Goal: Task Accomplishment & Management: Manage account settings

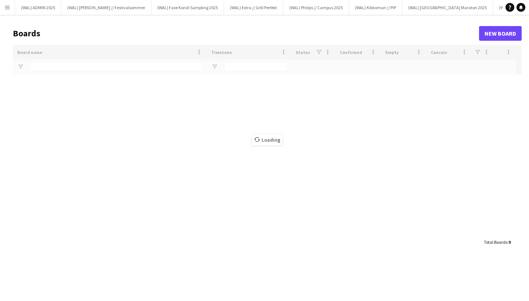
type input "*****"
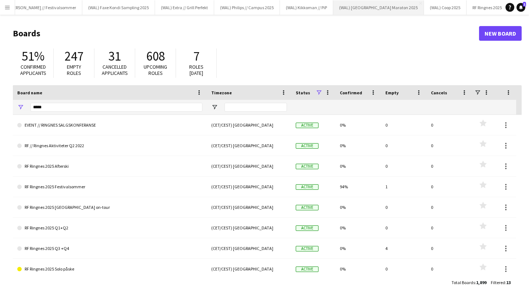
scroll to position [0, 69]
click at [342, 9] on button "(WAL) [GEOGRAPHIC_DATA] 2025 Close" at bounding box center [379, 7] width 91 height 14
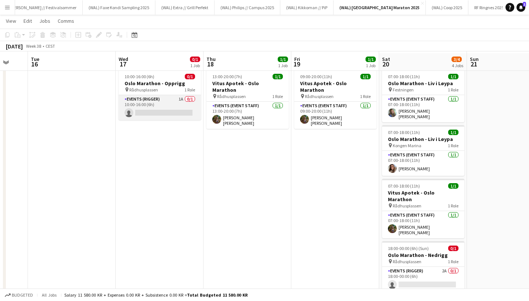
scroll to position [18, 0]
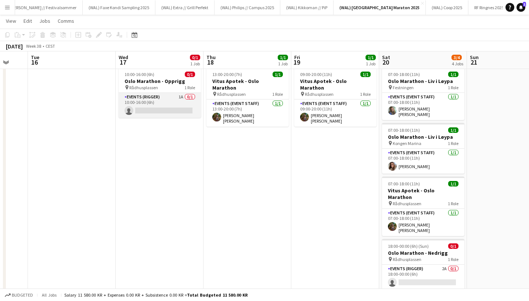
click at [169, 103] on app-card-role "Events (Rigger) 1A 0/1 10:00-16:00 (6h) single-neutral-actions" at bounding box center [160, 105] width 82 height 25
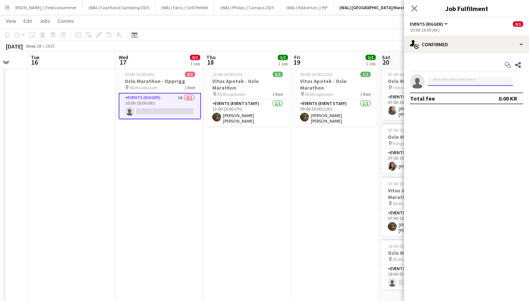
click at [440, 80] on input at bounding box center [470, 81] width 85 height 9
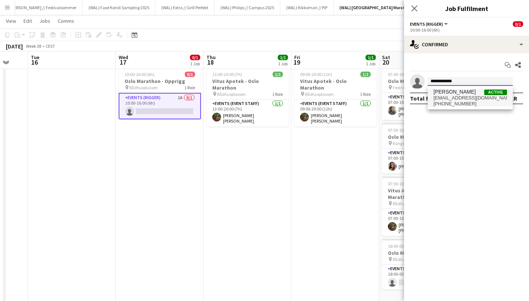
type input "**********"
click at [455, 97] on span "[EMAIL_ADDRESS][DOMAIN_NAME]" at bounding box center [470, 98] width 73 height 6
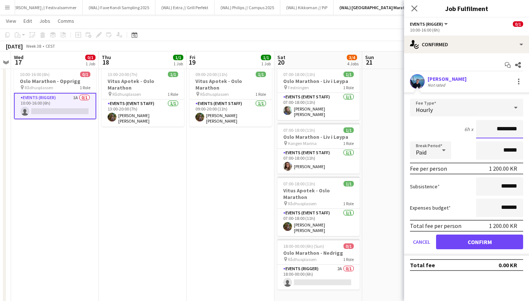
scroll to position [0, 179]
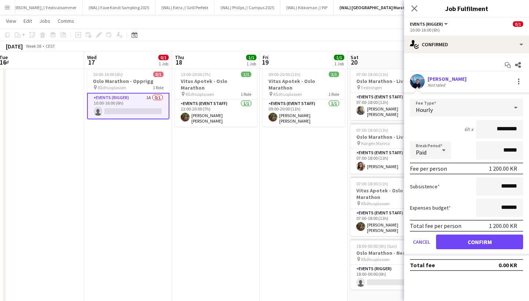
click at [467, 241] on button "Confirm" at bounding box center [479, 242] width 87 height 15
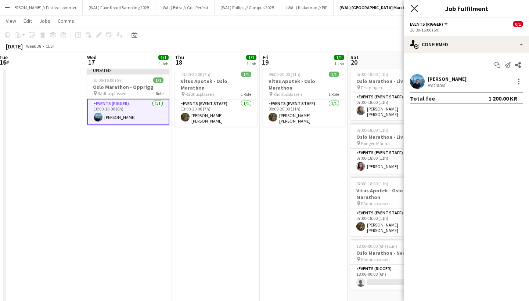
click at [414, 8] on icon at bounding box center [414, 8] width 7 height 7
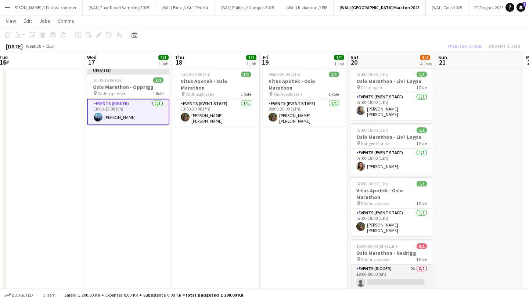
click at [395, 265] on app-card-role "Events (Rigger) 2A 0/1 18:00-00:00 (6h) single-neutral-actions" at bounding box center [391, 277] width 82 height 25
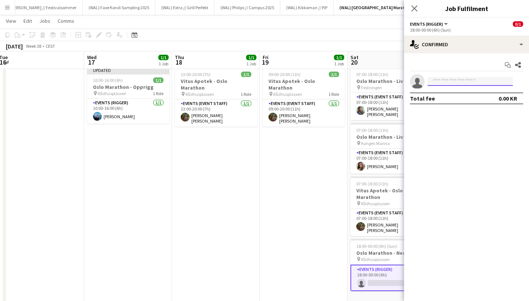
click at [438, 81] on input at bounding box center [470, 81] width 85 height 9
type input "*"
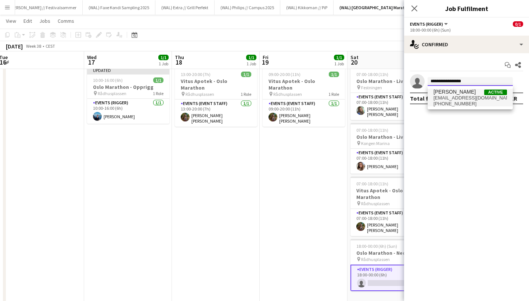
type input "**********"
click at [466, 99] on span "[EMAIL_ADDRESS][DOMAIN_NAME]" at bounding box center [470, 98] width 73 height 6
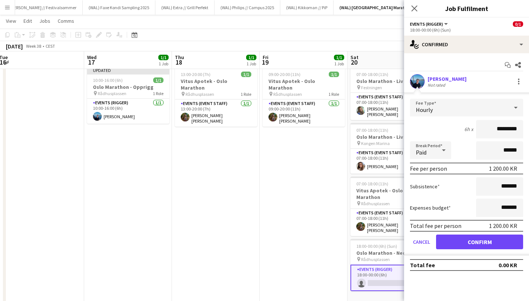
click at [462, 241] on button "Confirm" at bounding box center [479, 242] width 87 height 15
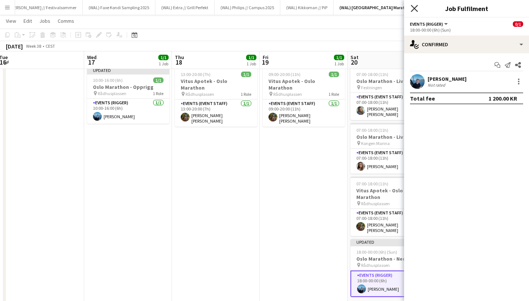
click at [414, 7] on icon at bounding box center [414, 8] width 7 height 7
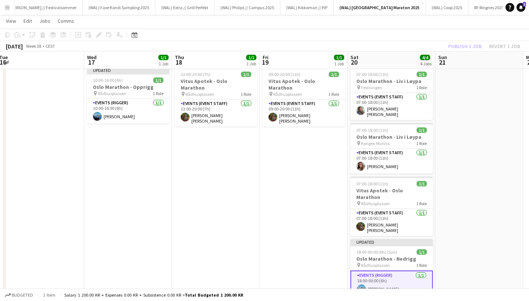
click at [333, 143] on app-date-cell "09:00-20:00 (11h) 1/1 Vitus Apotek - Oslo Marathon pin Rådhusplassen 1 Role Eve…" at bounding box center [304, 193] width 88 height 258
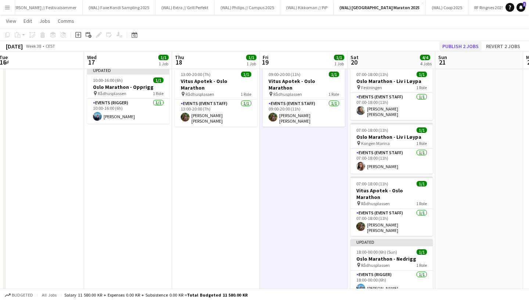
click at [458, 48] on button "Publish 2 jobs" at bounding box center [460, 47] width 42 height 10
